Goal: Transaction & Acquisition: Book appointment/travel/reservation

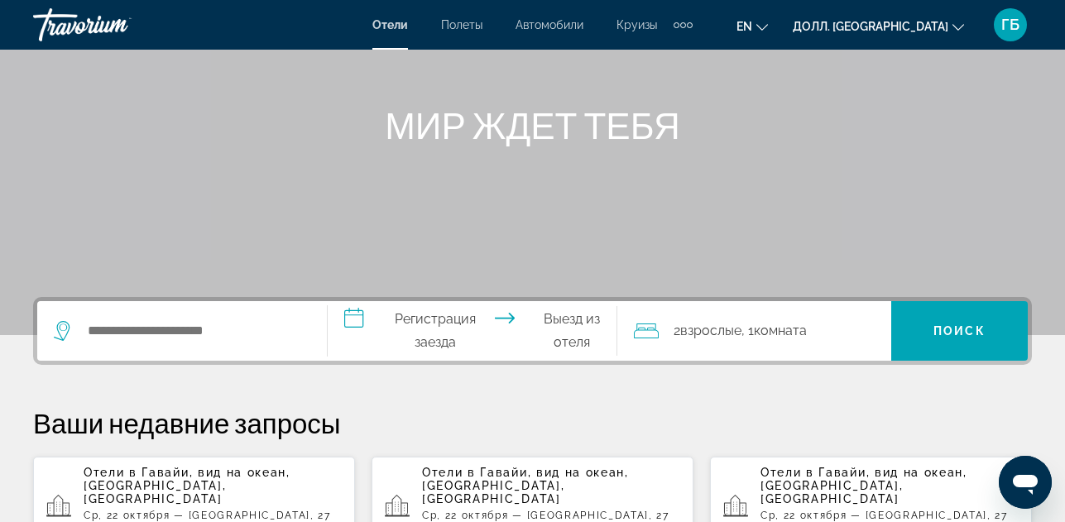
scroll to position [165, 0]
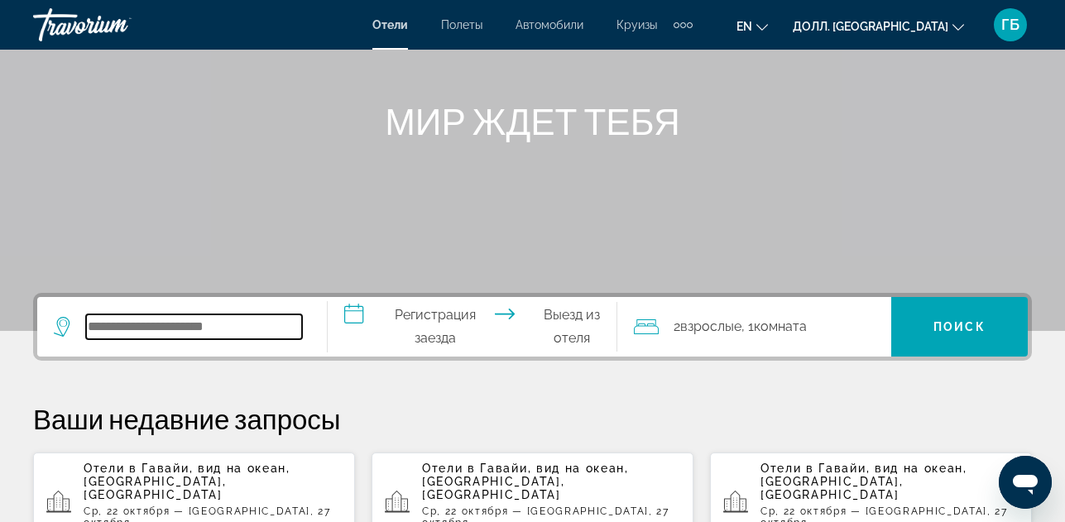
click at [157, 328] on input "Виджет поиска" at bounding box center [194, 326] width 216 height 25
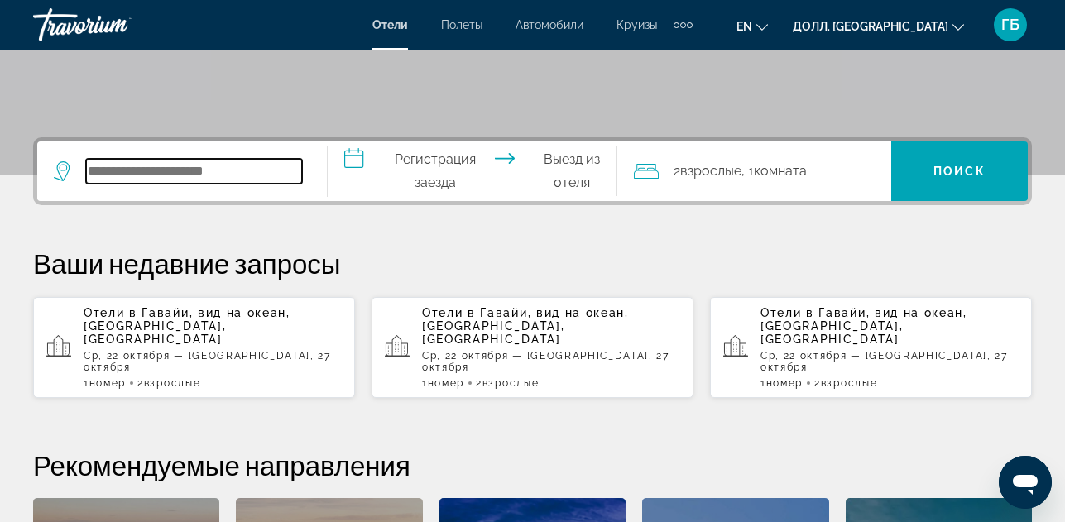
scroll to position [405, 0]
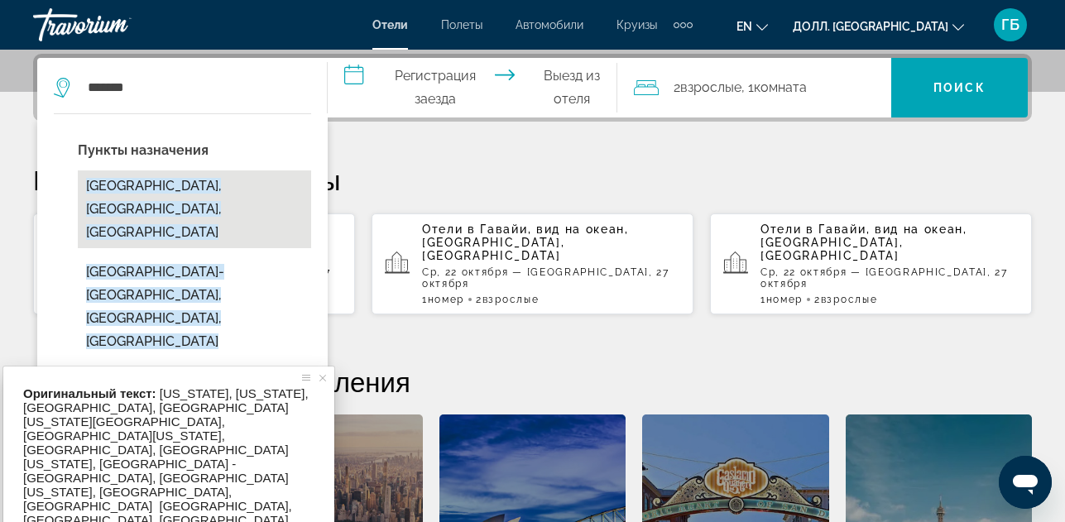
click at [169, 187] on ya-tr-span "[GEOGRAPHIC_DATA], [GEOGRAPHIC_DATA], [GEOGRAPHIC_DATA]" at bounding box center [153, 209] width 135 height 62
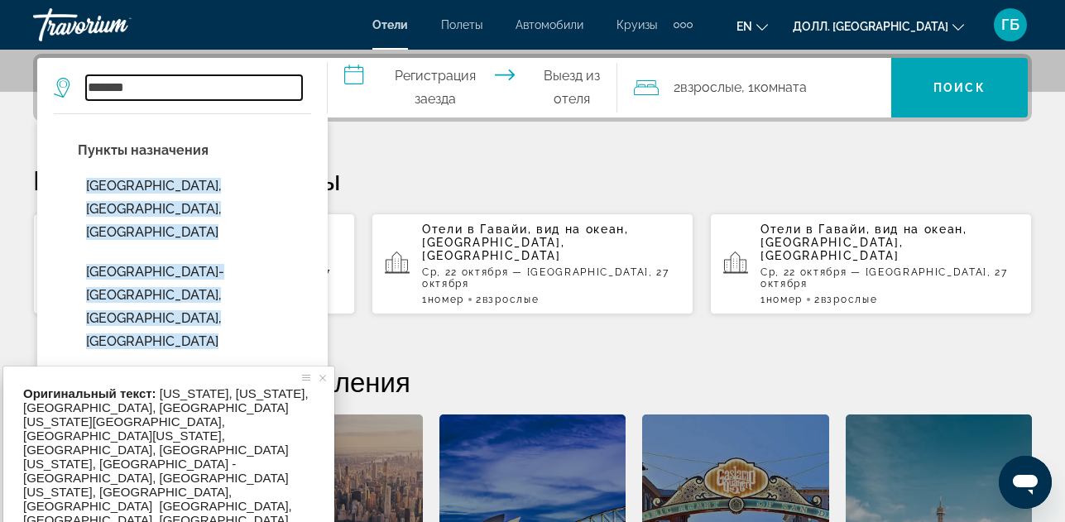
type input "**********"
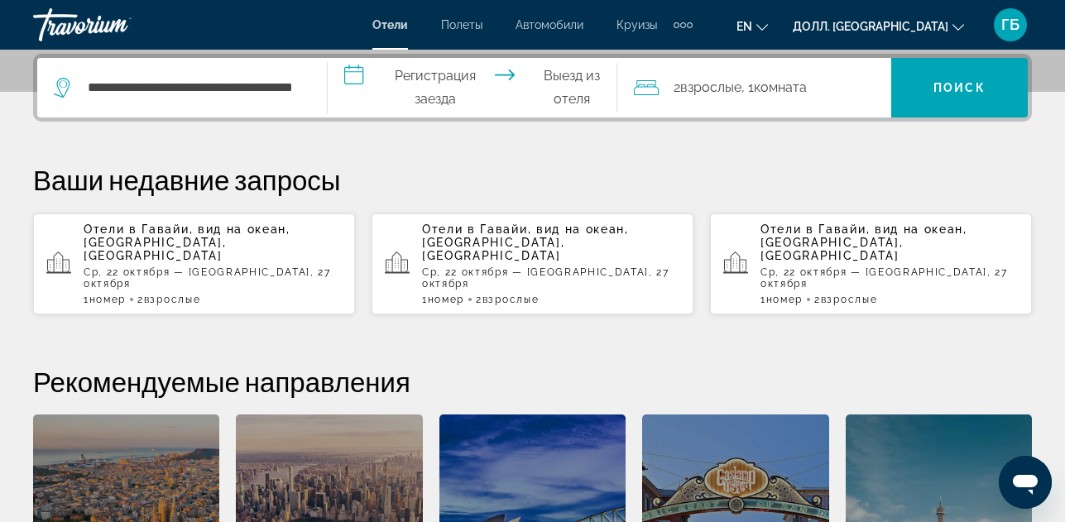
click at [440, 88] on input "**********" at bounding box center [476, 90] width 297 height 65
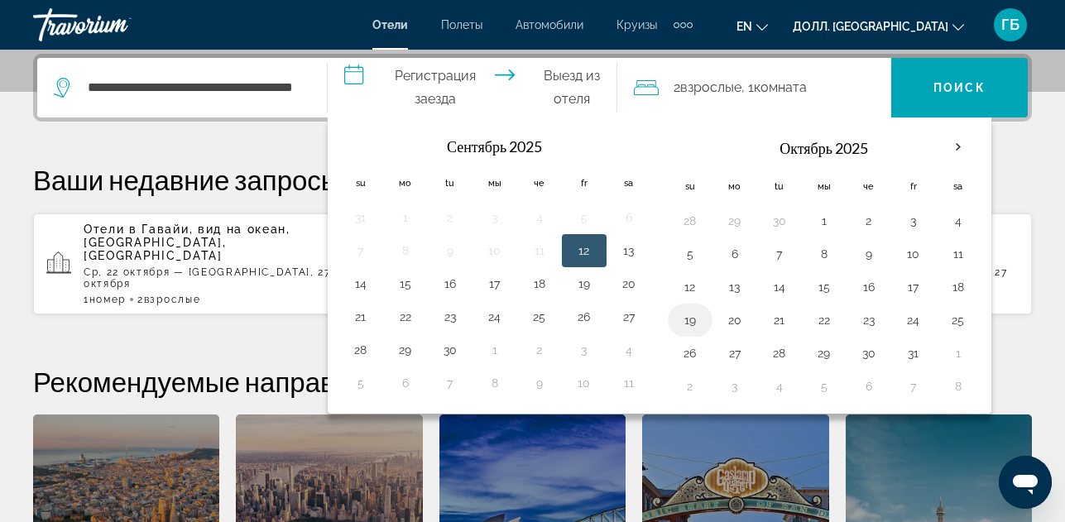
click at [690, 323] on button "19" at bounding box center [690, 320] width 26 height 23
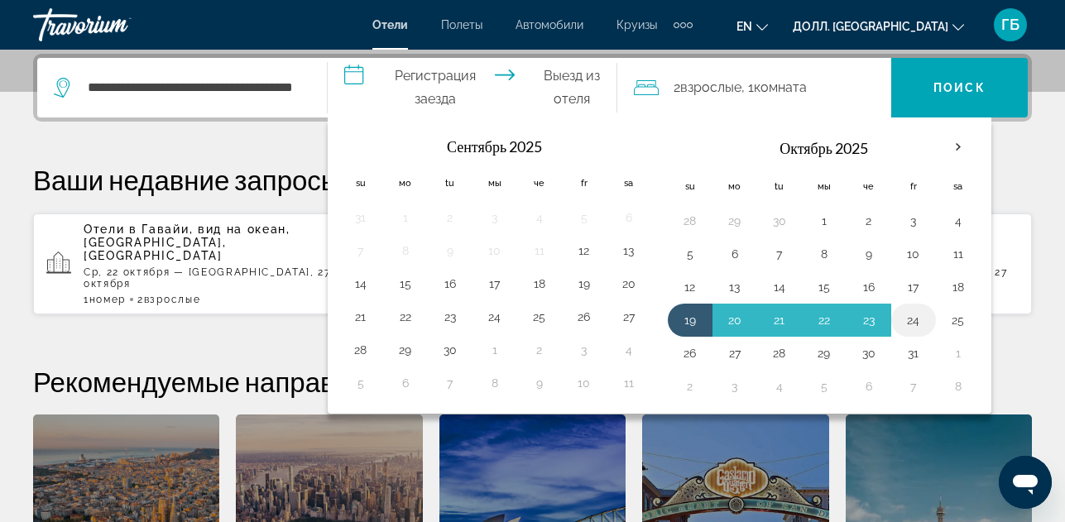
click at [901, 320] on button "24" at bounding box center [913, 320] width 26 height 23
type input "**********"
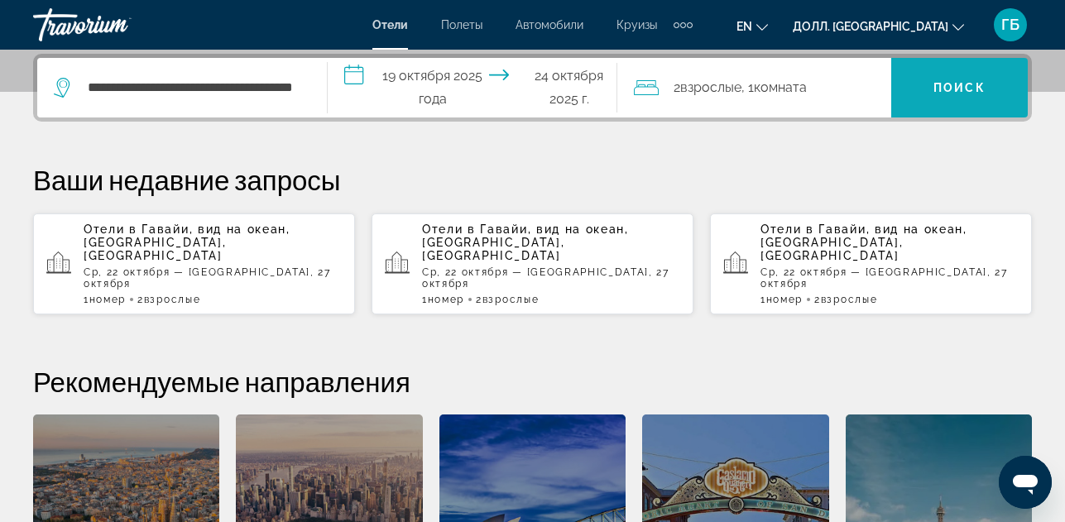
click at [927, 81] on span "Виджет поиска" at bounding box center [959, 88] width 137 height 40
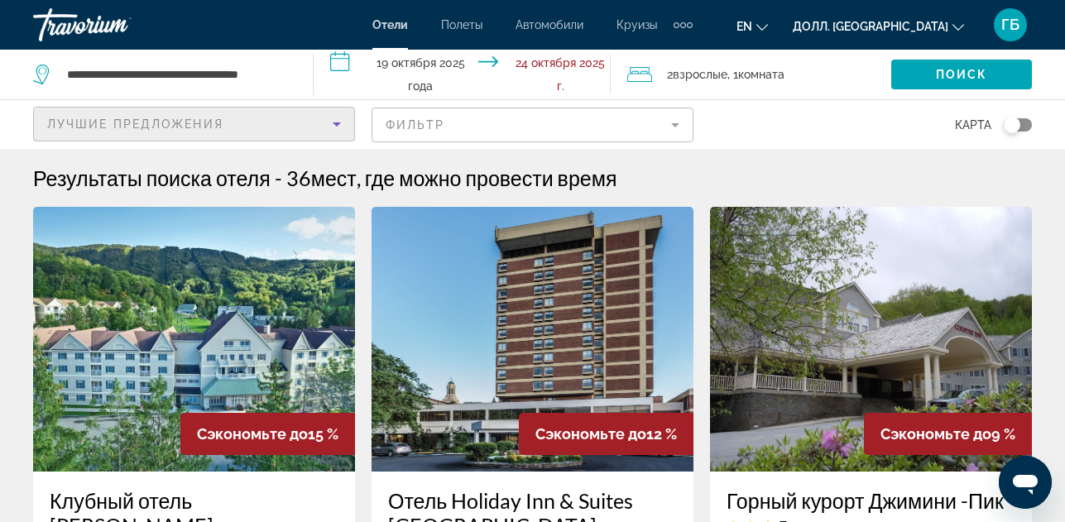
click at [330, 120] on icon "Сортировать по" at bounding box center [337, 124] width 20 height 20
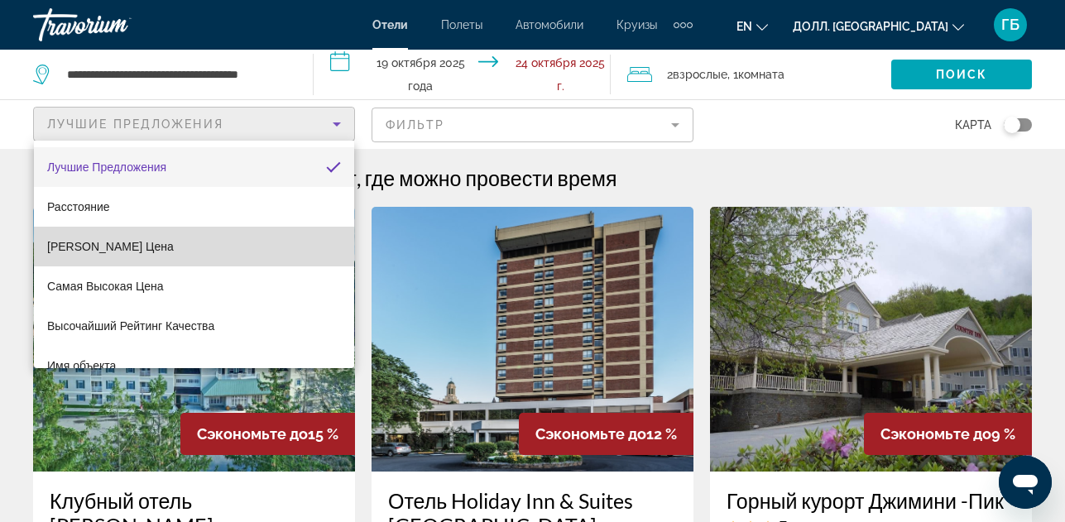
click at [212, 250] on mat-option "[PERSON_NAME] Цена" at bounding box center [194, 247] width 320 height 40
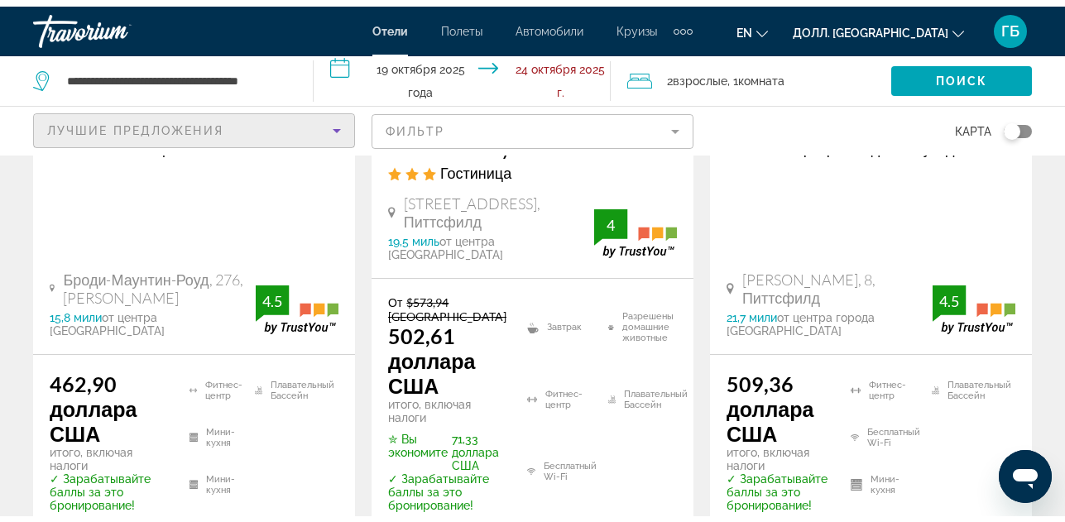
scroll to position [414, 0]
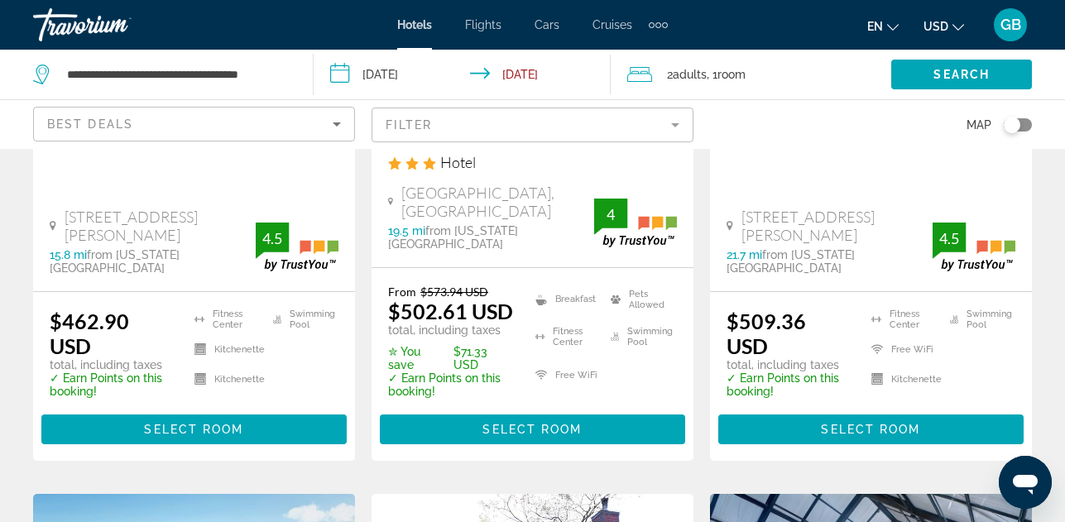
click at [1023, 128] on div "Toggle map" at bounding box center [1018, 124] width 28 height 13
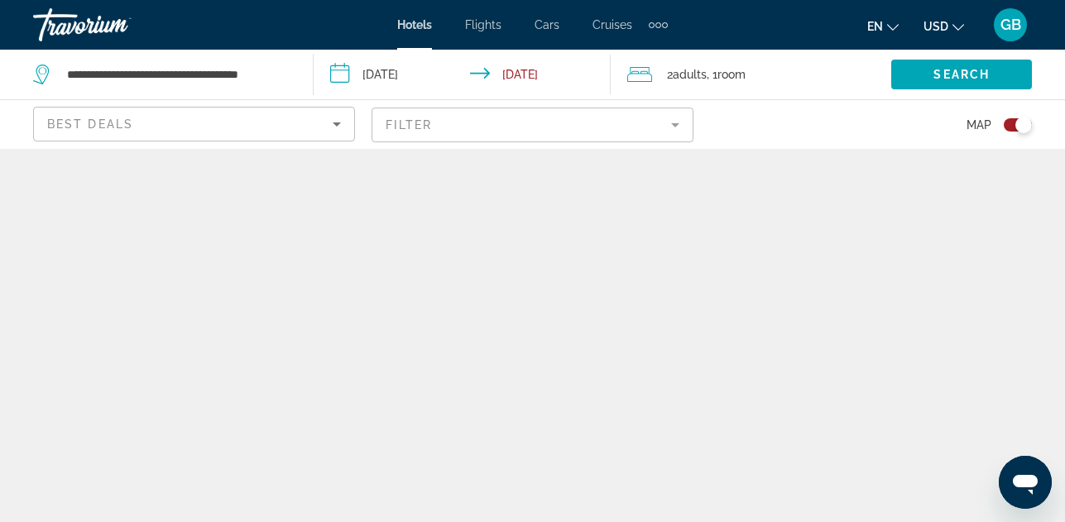
scroll to position [0, 0]
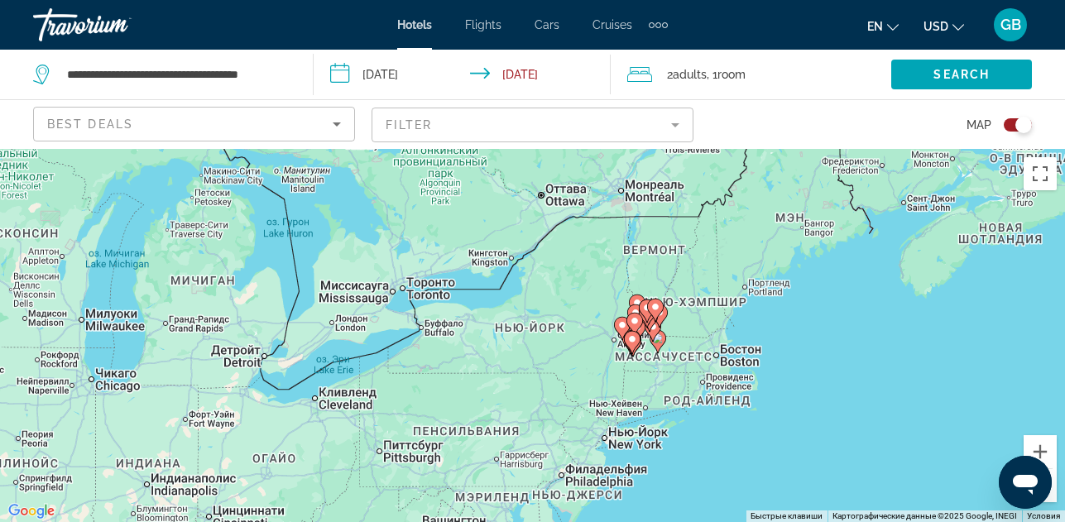
click at [336, 128] on icon "Sort by" at bounding box center [337, 124] width 20 height 20
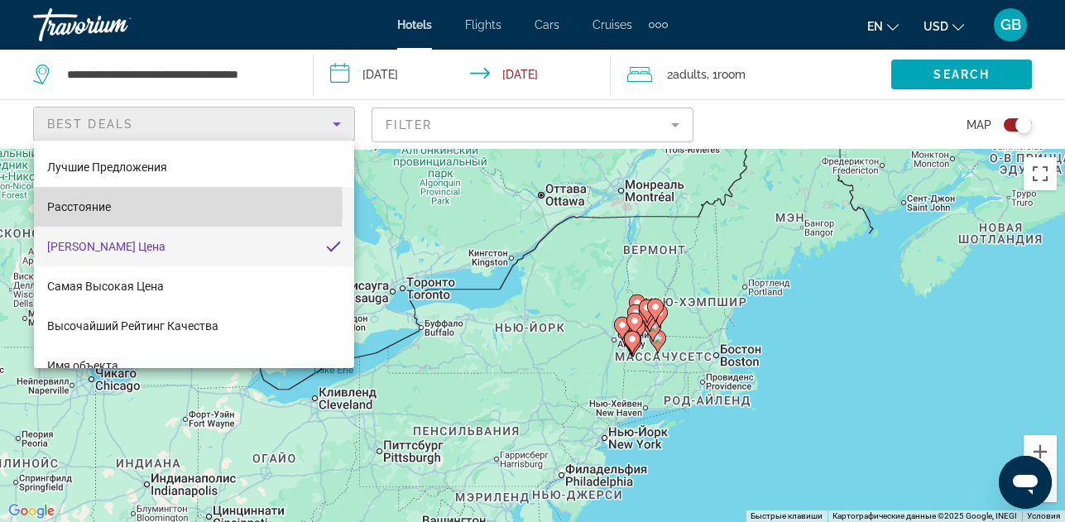
click at [87, 207] on ya-tr-span "Расстояние" at bounding box center [79, 206] width 64 height 13
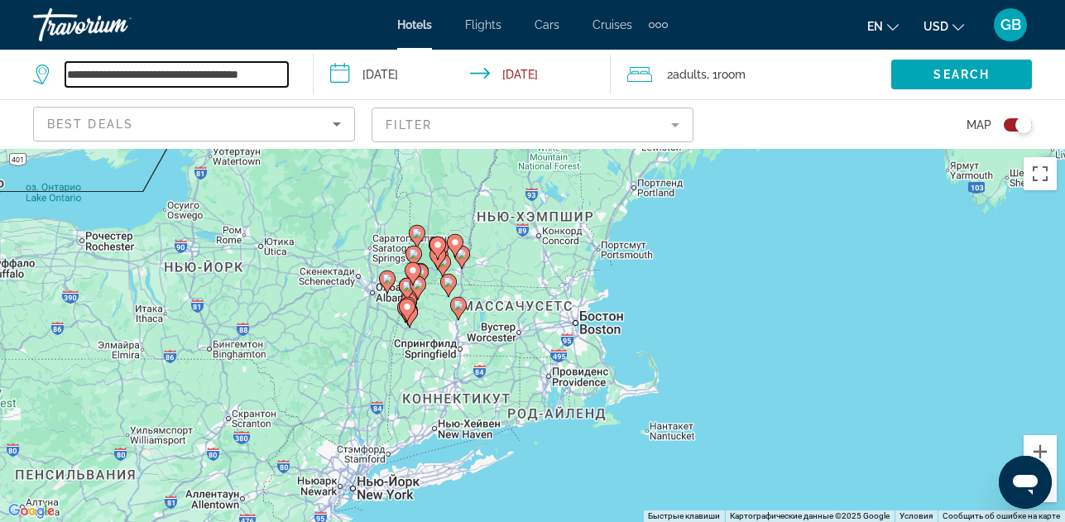
click at [170, 73] on input "**********" at bounding box center [176, 74] width 223 height 25
click at [190, 74] on input "**********" at bounding box center [176, 74] width 223 height 25
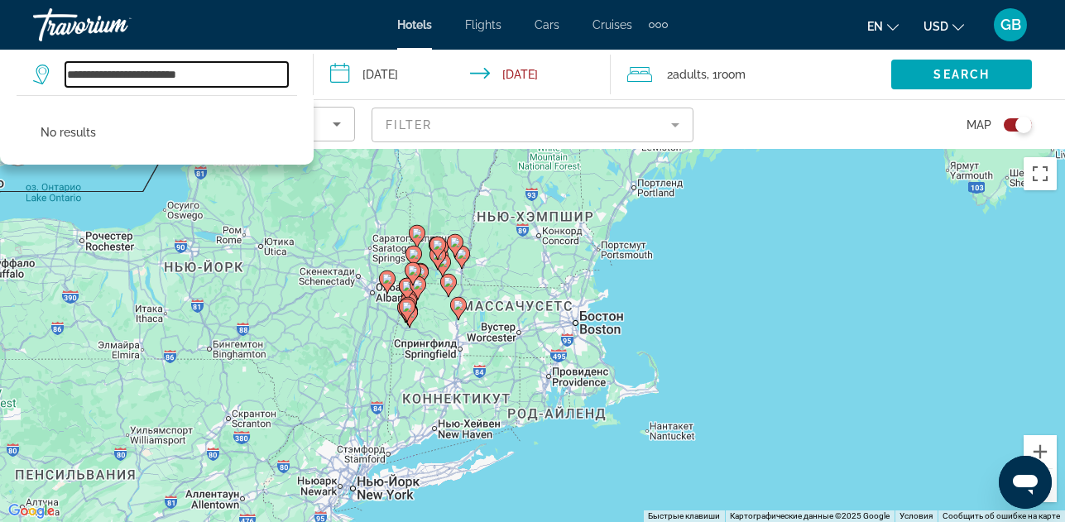
click at [106, 75] on input "**********" at bounding box center [176, 74] width 223 height 25
click at [204, 76] on input "**********" at bounding box center [176, 74] width 223 height 25
type input "*"
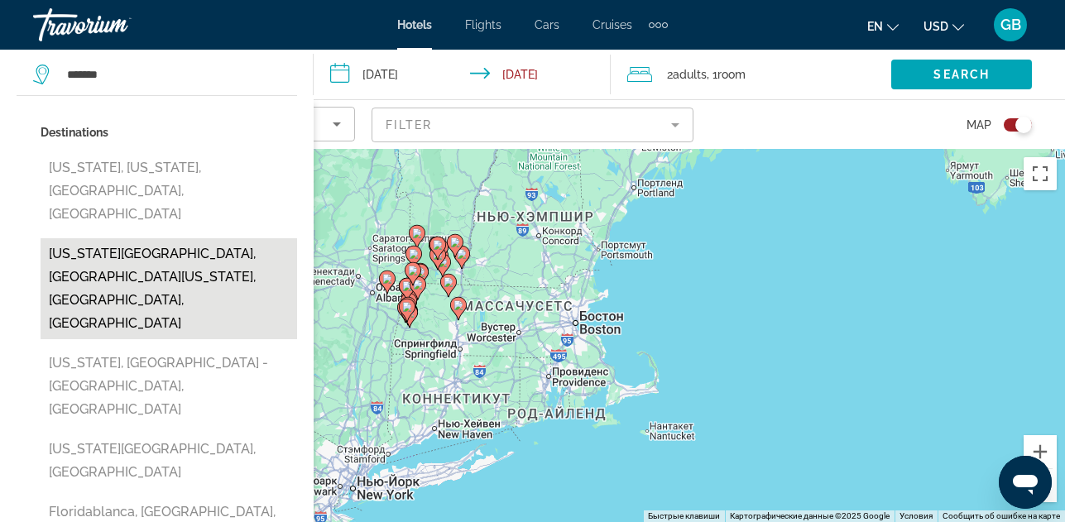
click at [206, 238] on button "[US_STATE][GEOGRAPHIC_DATA], [GEOGRAPHIC_DATA][US_STATE], [GEOGRAPHIC_DATA], [G…" at bounding box center [169, 288] width 256 height 101
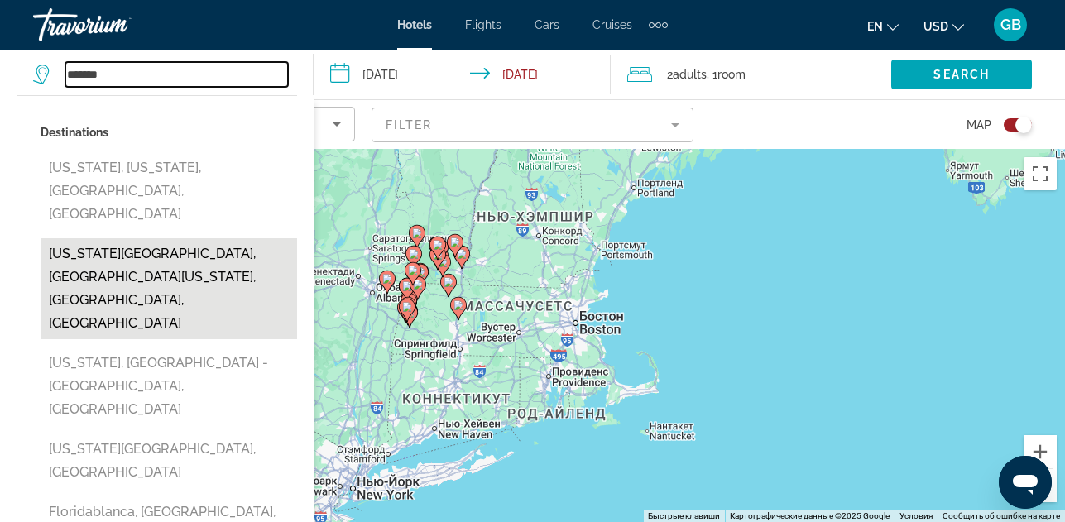
type input "**********"
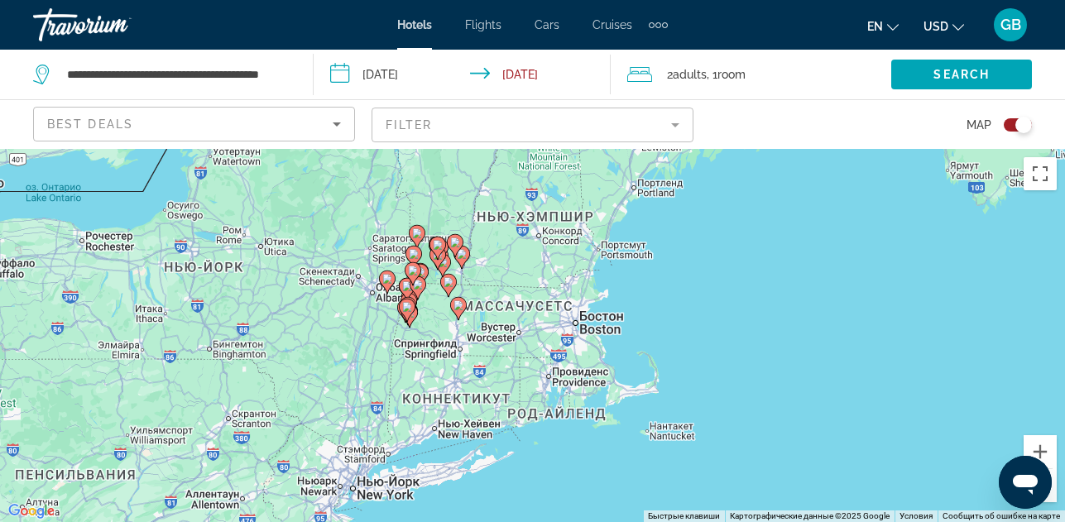
click at [334, 125] on icon "Sort by" at bounding box center [337, 124] width 20 height 20
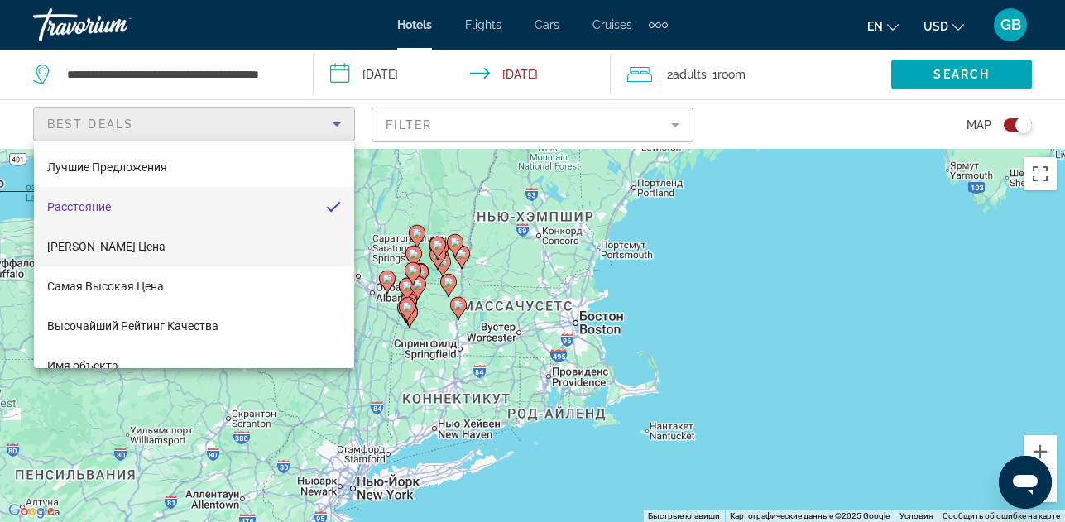
click at [207, 248] on mat-option "[PERSON_NAME] Цена" at bounding box center [194, 247] width 320 height 40
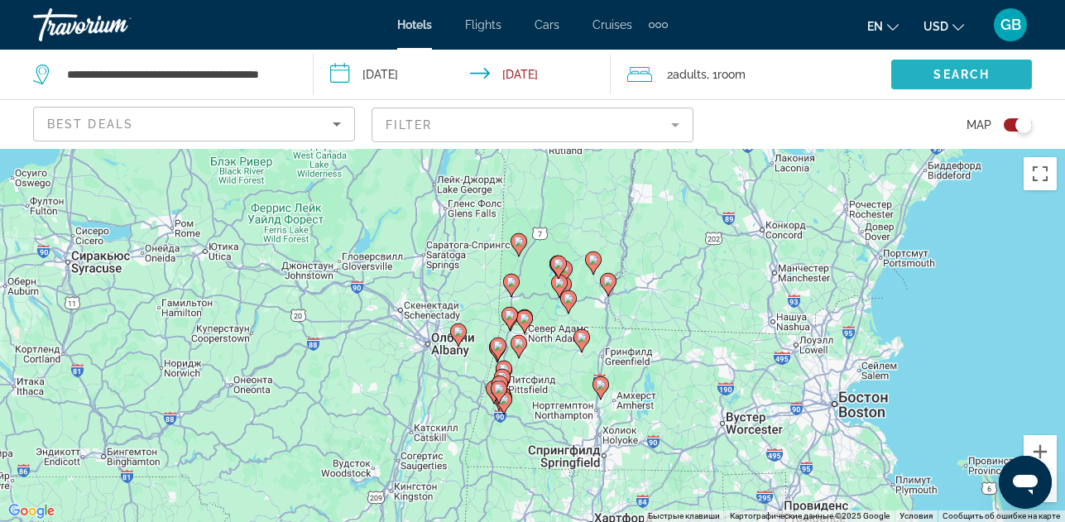
click at [923, 69] on span "Search widget" at bounding box center [961, 75] width 141 height 40
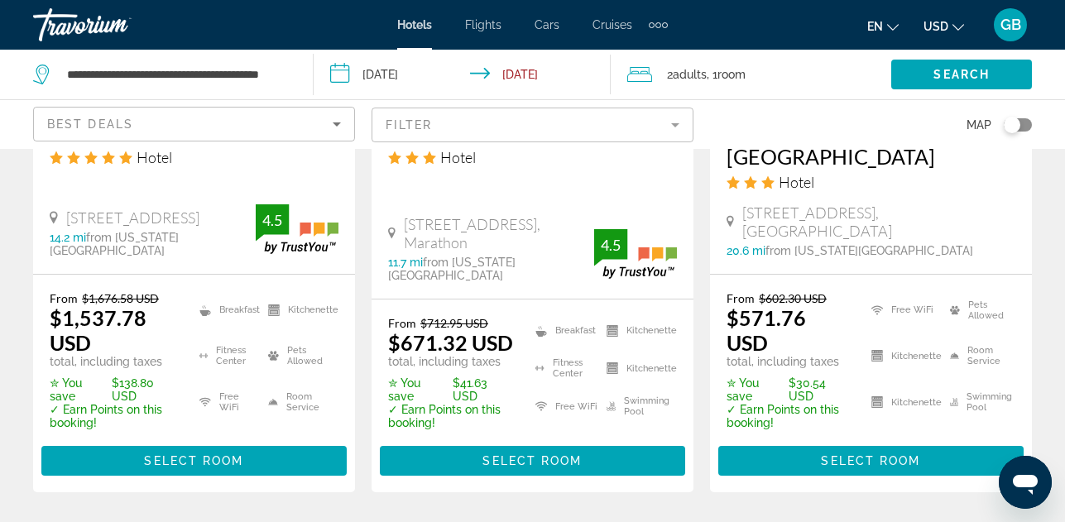
scroll to position [2565, 0]
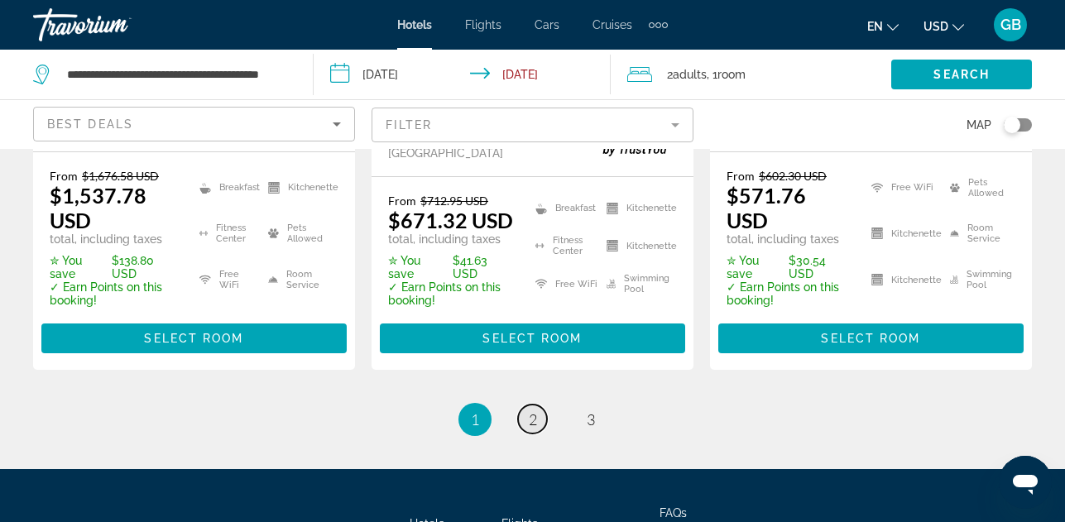
click at [534, 410] on span "2" at bounding box center [533, 419] width 8 height 18
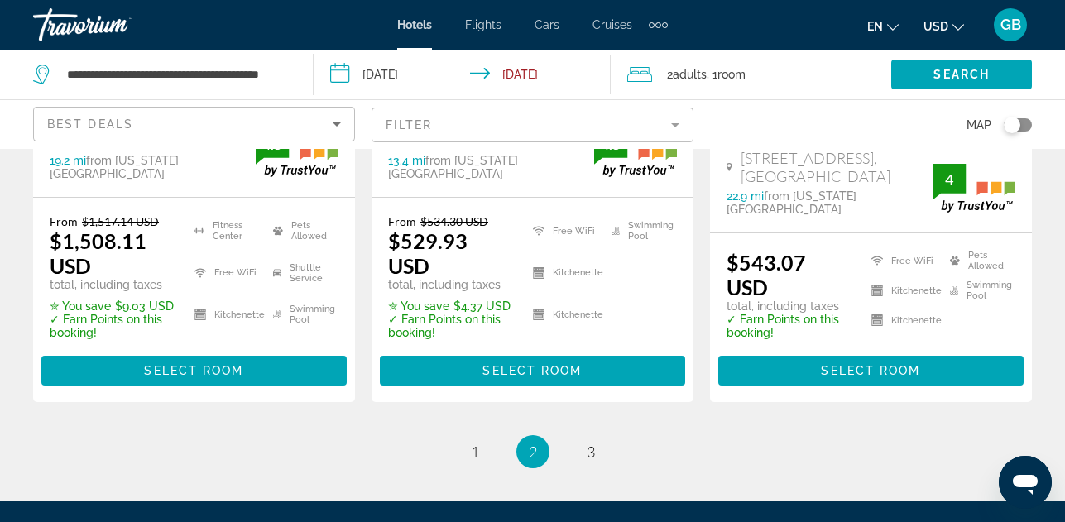
scroll to position [2449, 0]
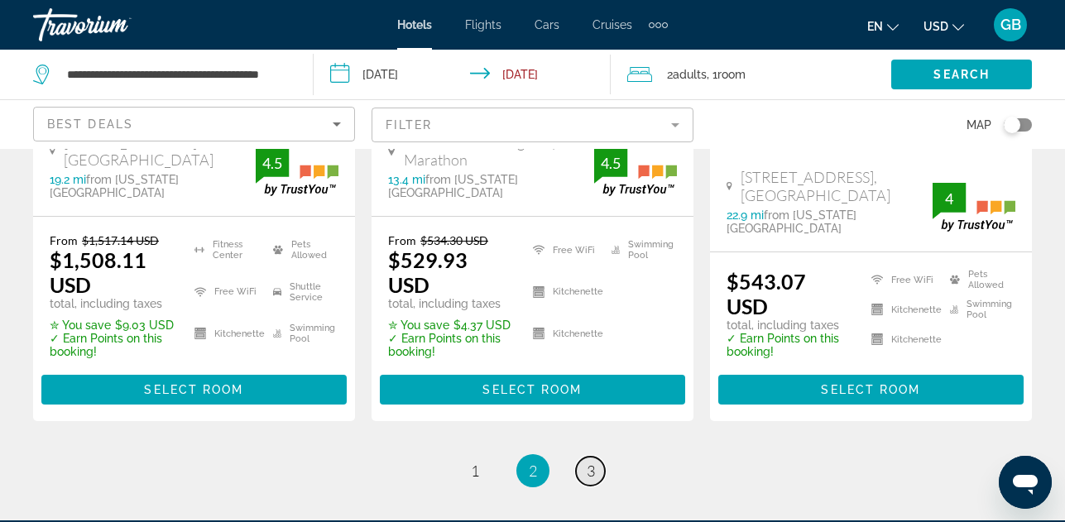
click at [592, 462] on span "3" at bounding box center [591, 471] width 8 height 18
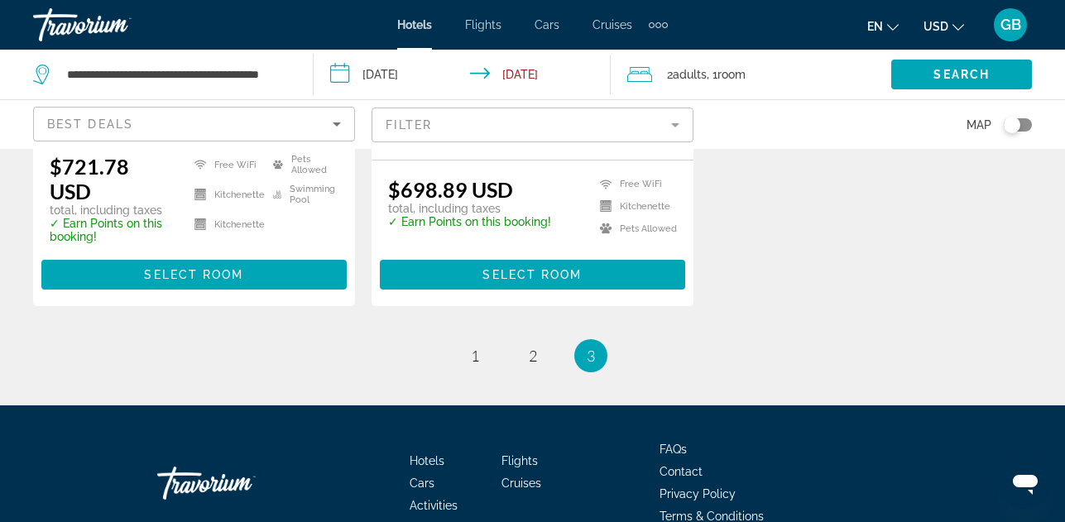
scroll to position [1785, 0]
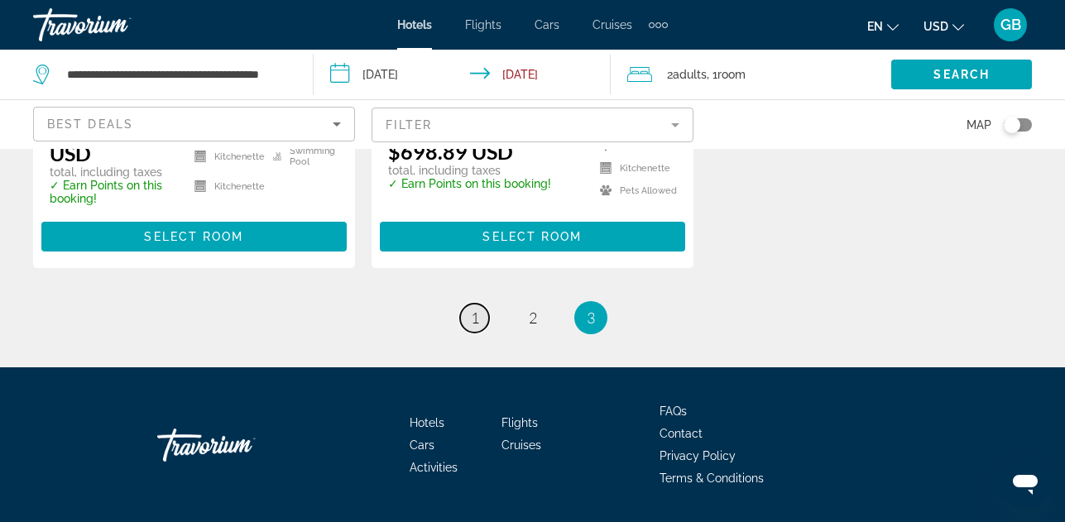
click at [471, 309] on span "1" at bounding box center [475, 318] width 8 height 18
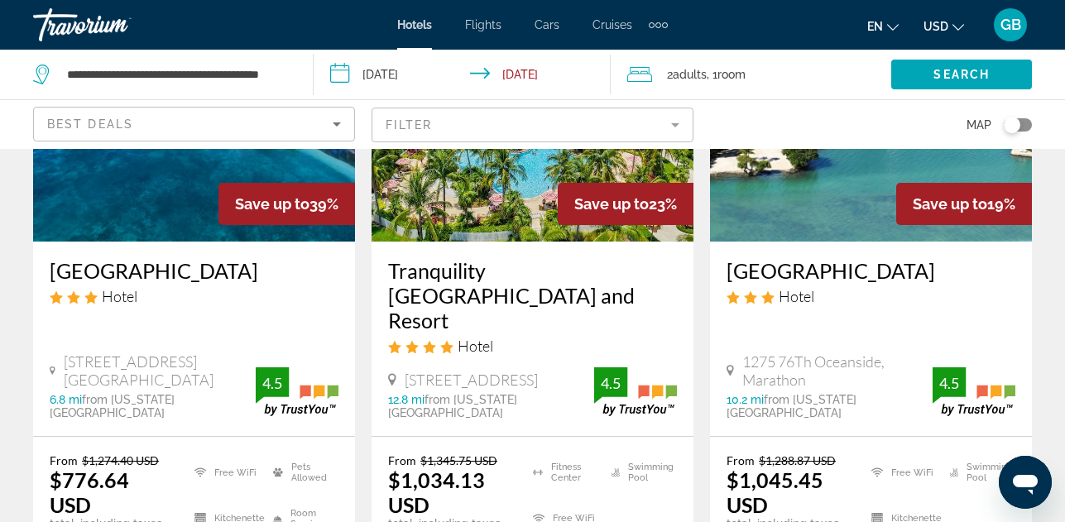
scroll to position [248, 0]
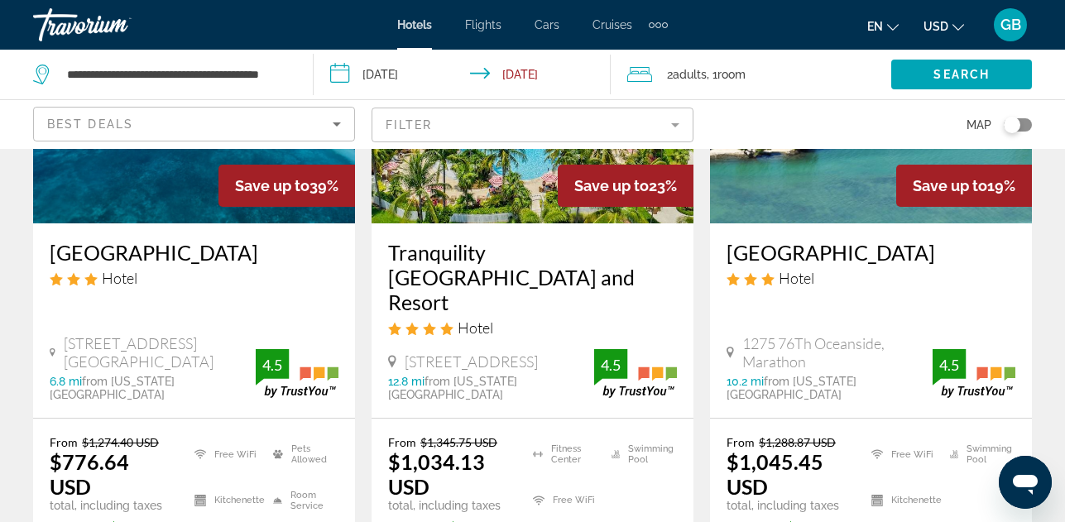
click at [167, 254] on h3 "[GEOGRAPHIC_DATA]" at bounding box center [194, 252] width 289 height 25
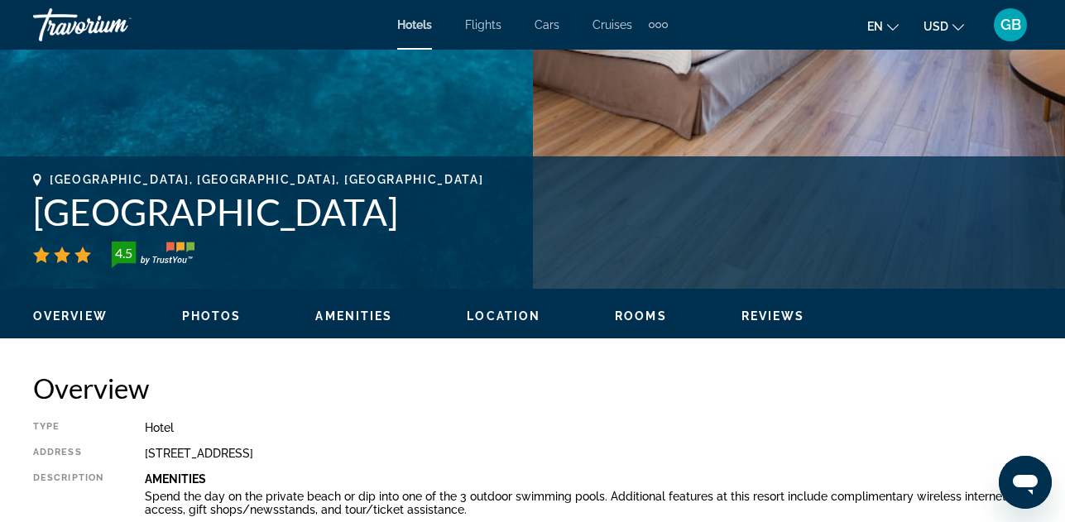
scroll to position [496, 0]
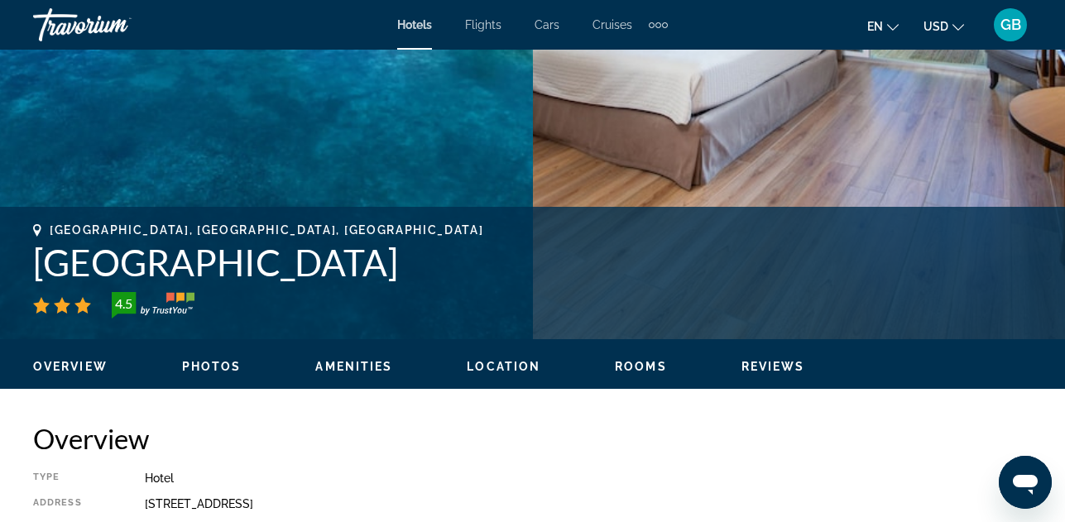
drag, startPoint x: 30, startPoint y: 260, endPoint x: 371, endPoint y: 265, distance: 340.9
click at [371, 265] on div "[GEOGRAPHIC_DATA], [GEOGRAPHIC_DATA], [GEOGRAPHIC_DATA] [GEOGRAPHIC_DATA] 4.5 A…" at bounding box center [532, 272] width 1065 height 99
click at [26, 266] on div "[GEOGRAPHIC_DATA], [GEOGRAPHIC_DATA], [GEOGRAPHIC_DATA] [GEOGRAPHIC_DATA] 4.5 A…" at bounding box center [532, 272] width 1065 height 99
drag, startPoint x: 34, startPoint y: 261, endPoint x: 378, endPoint y: 280, distance: 344.6
click at [378, 280] on h1 "[GEOGRAPHIC_DATA]" at bounding box center [532, 262] width 999 height 43
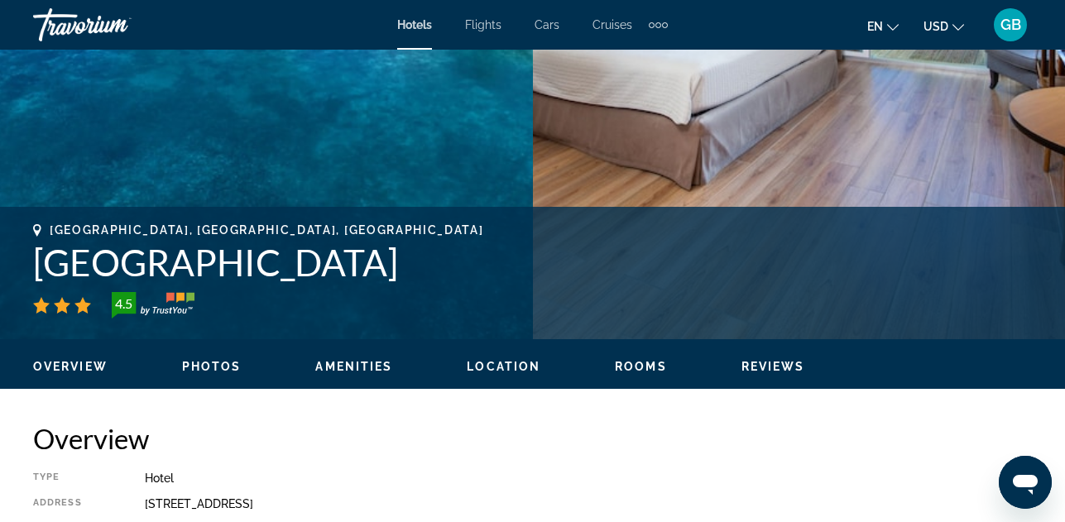
copy h1 "[GEOGRAPHIC_DATA]"
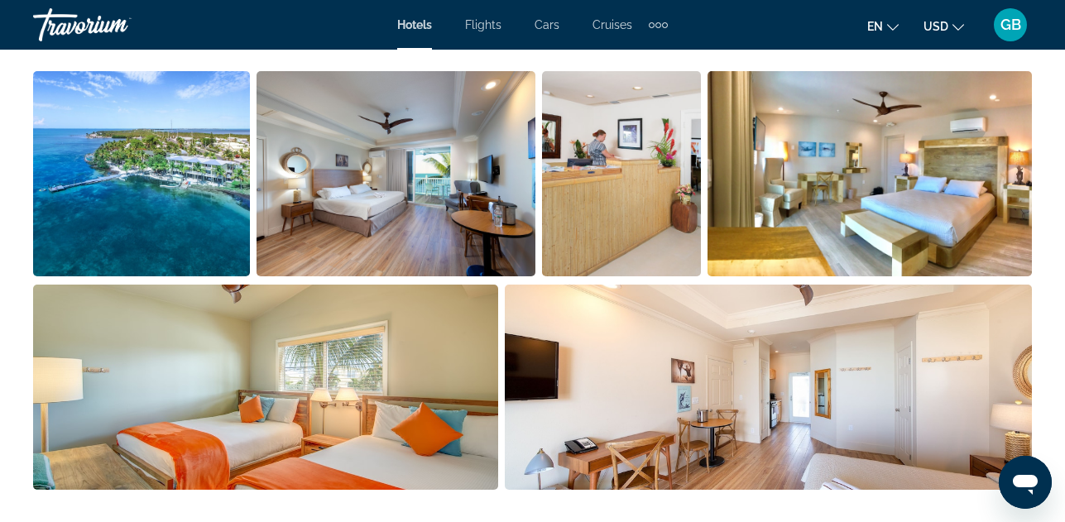
scroll to position [1158, 0]
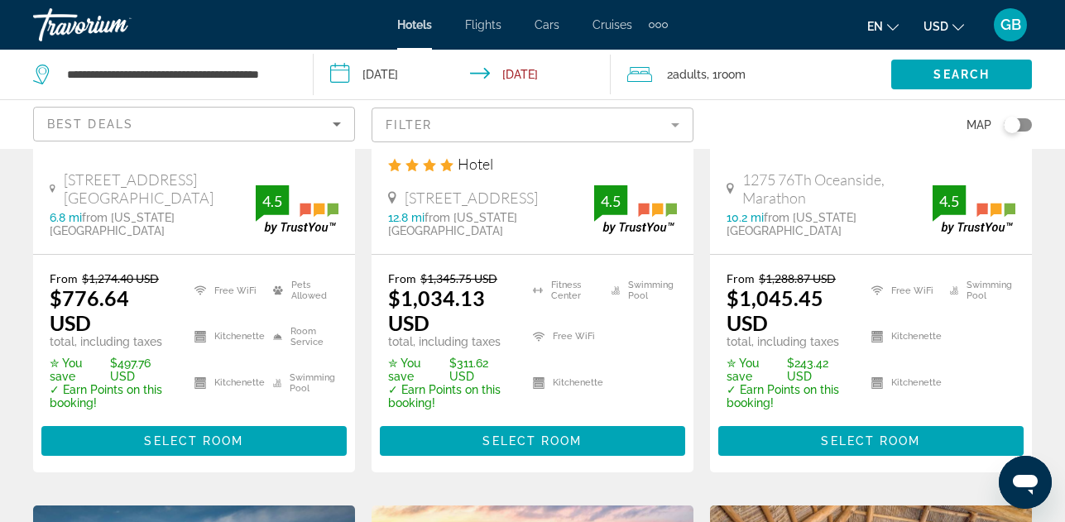
scroll to position [414, 0]
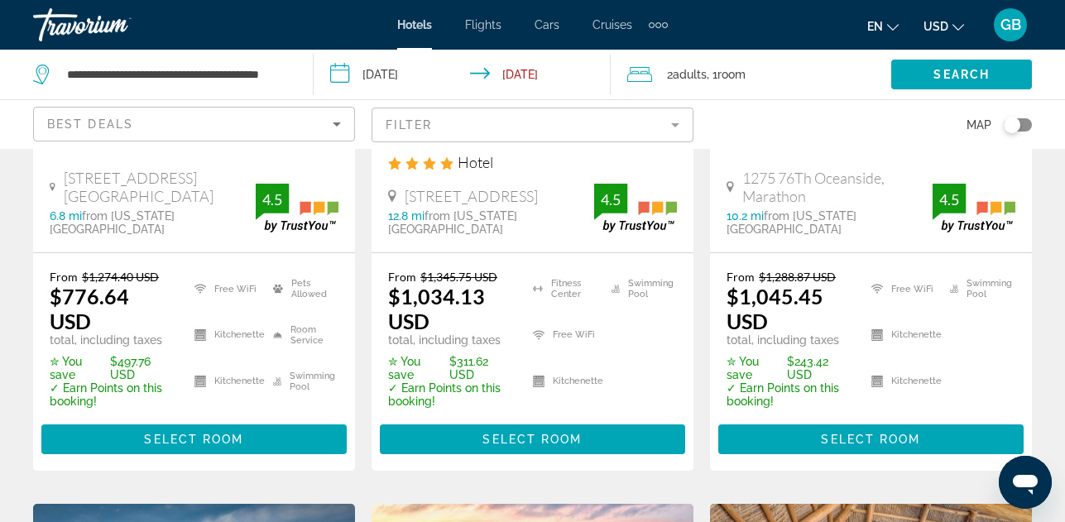
click at [1008, 32] on ya-tr-span "GB" at bounding box center [1010, 24] width 21 height 17
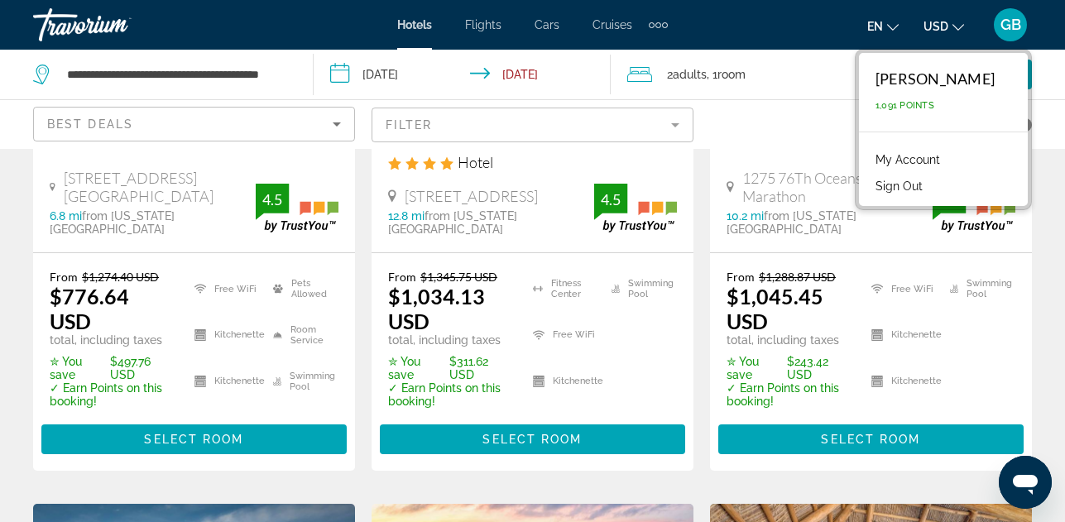
click at [928, 181] on button "Sign Out" at bounding box center [899, 186] width 64 height 22
